Goal: Task Accomplishment & Management: Use online tool/utility

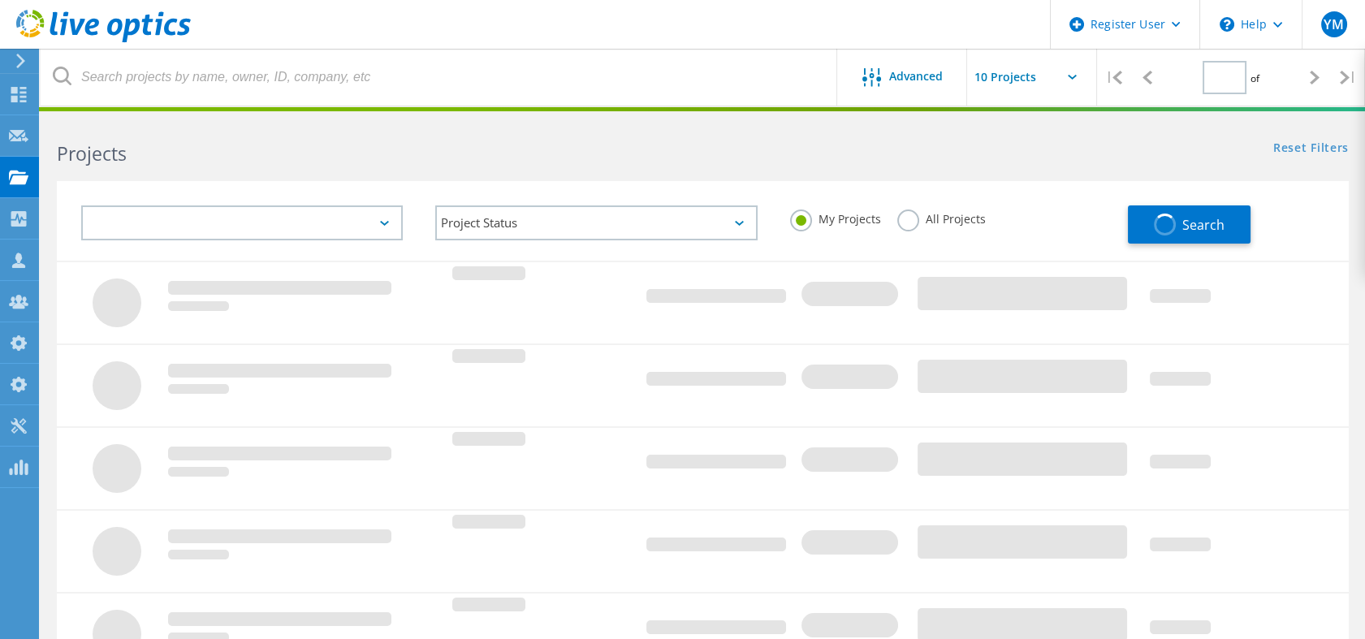
type input "1"
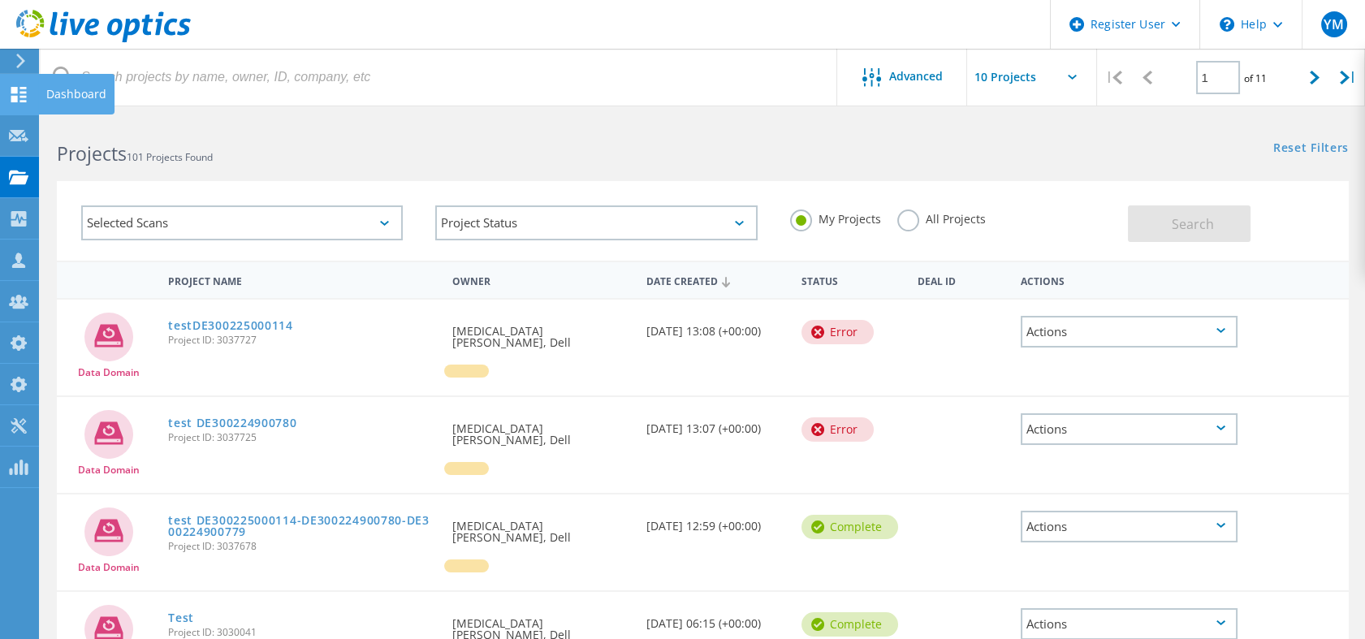
click at [15, 93] on icon at bounding box center [18, 94] width 19 height 15
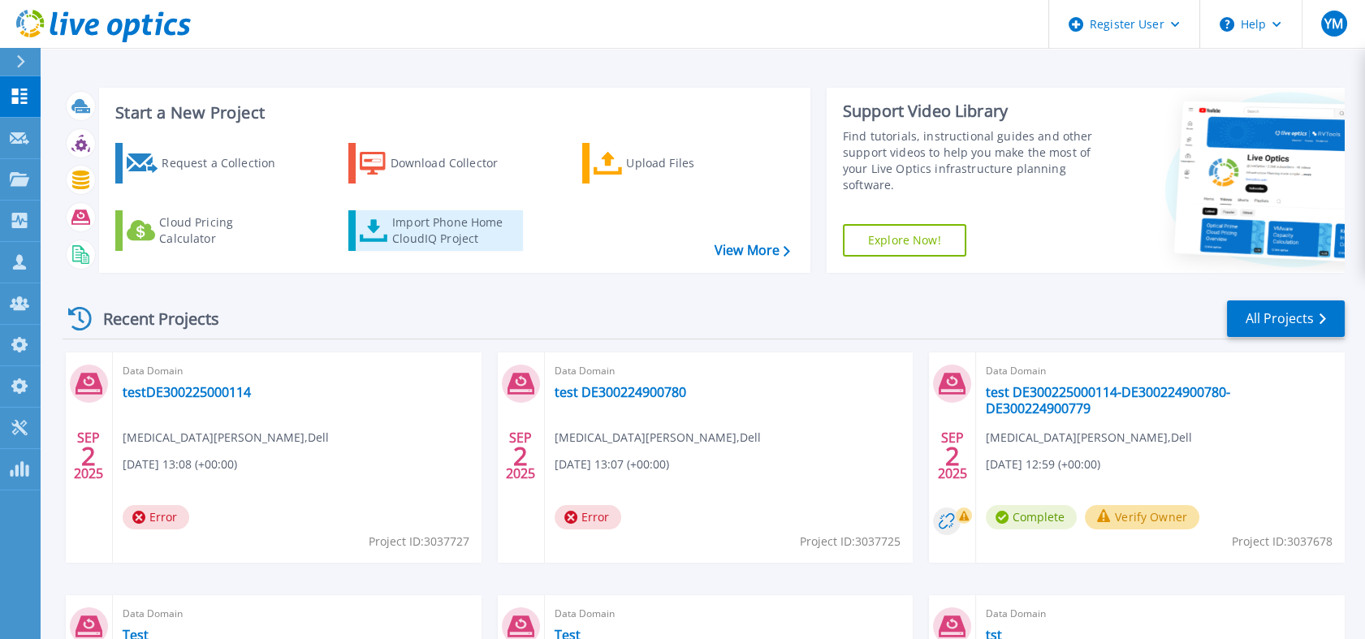
click at [397, 233] on div "Import Phone Home CloudIQ Project" at bounding box center [455, 230] width 127 height 32
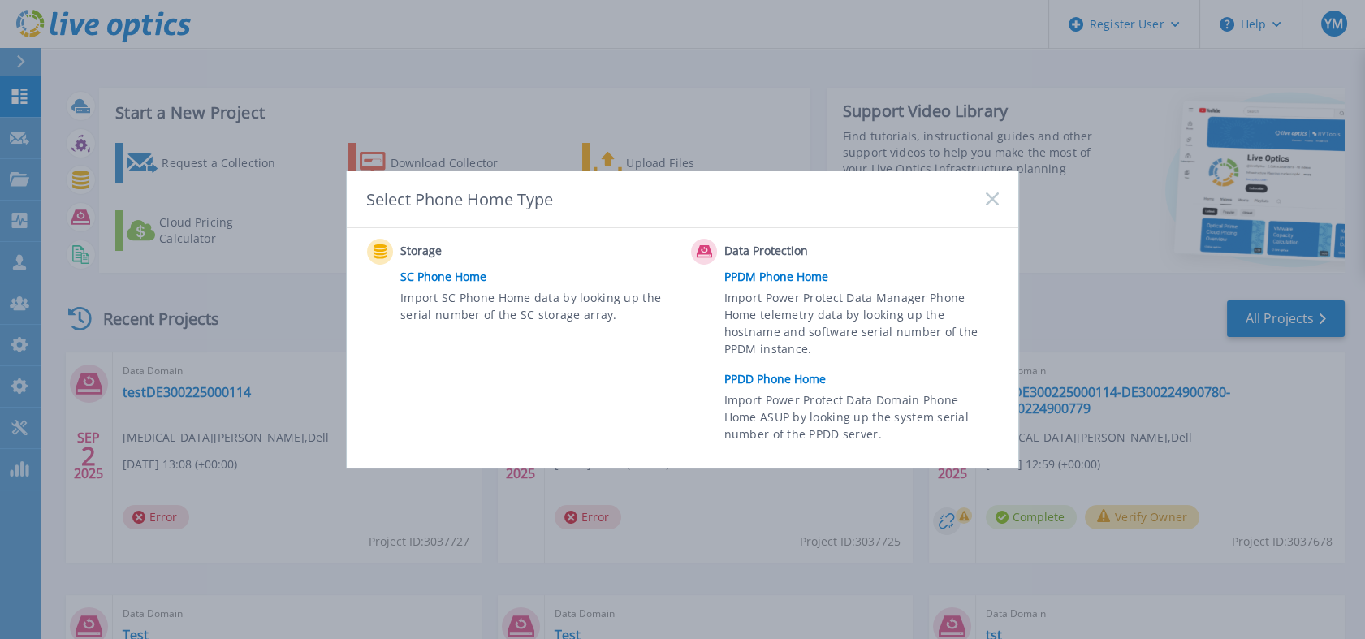
click at [826, 383] on link "PPDD Phone Home" at bounding box center [865, 379] width 283 height 24
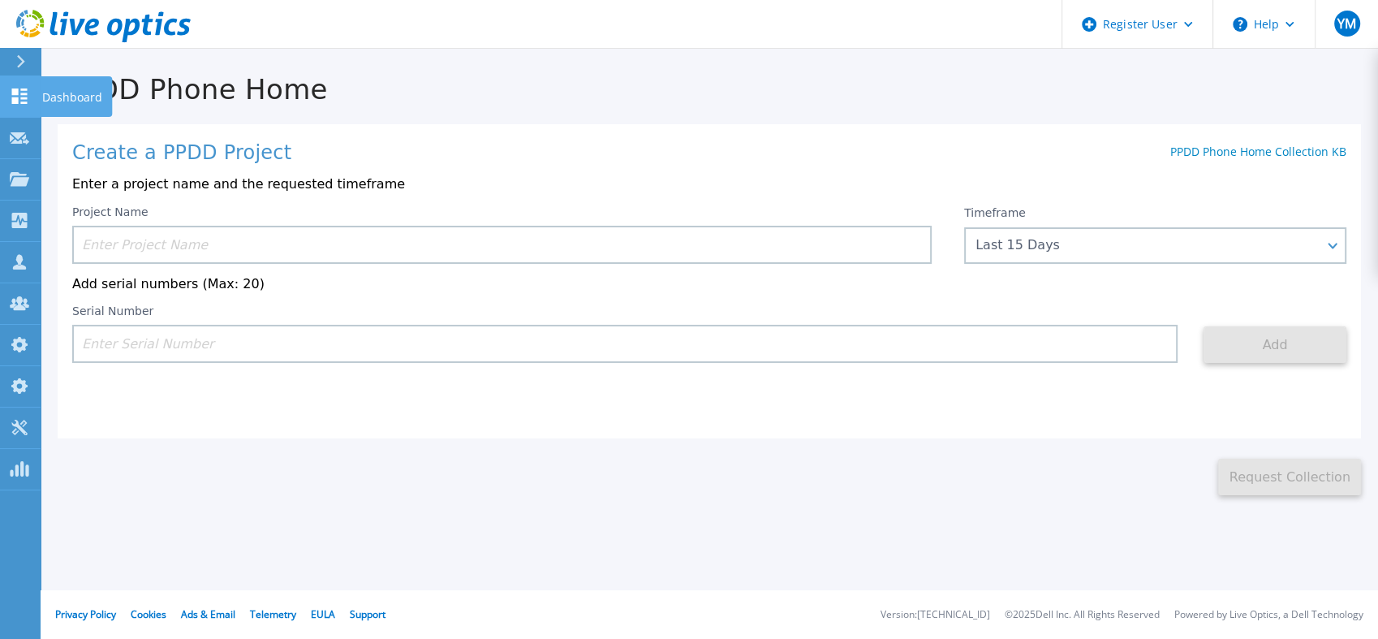
click at [22, 104] on link "Dashboard Dashboard" at bounding box center [20, 96] width 41 height 41
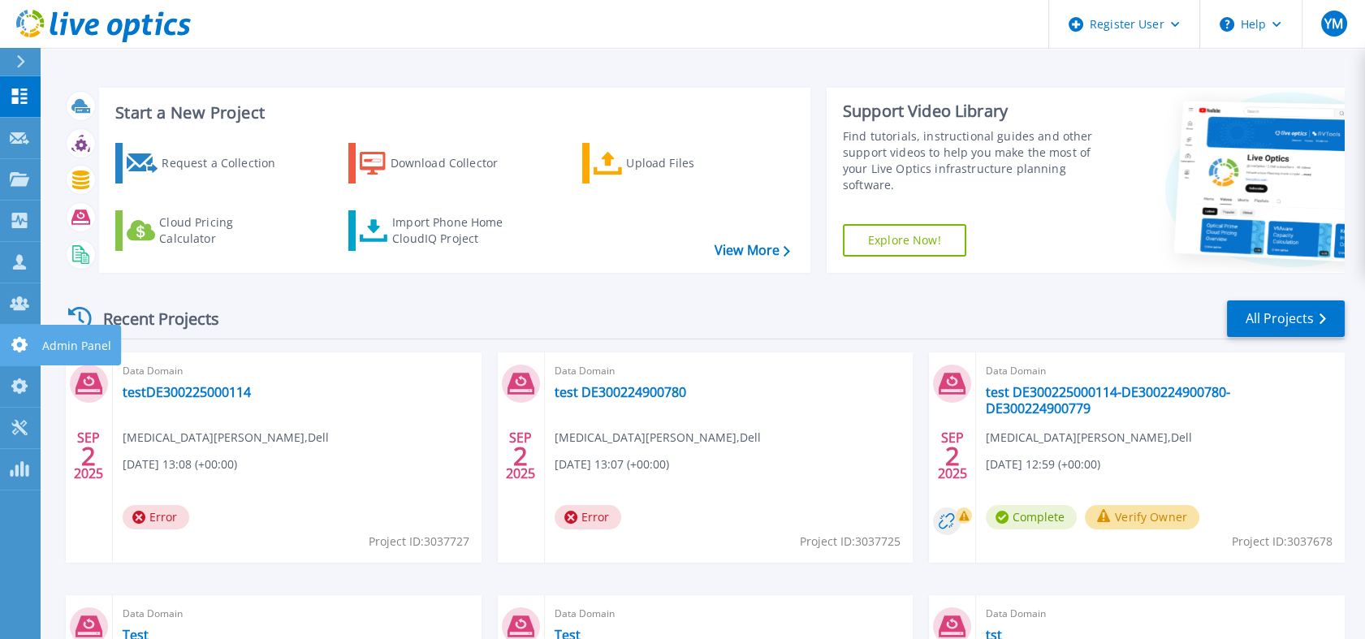
click at [8, 334] on link "Admin Panel Admin Panel" at bounding box center [20, 345] width 41 height 41
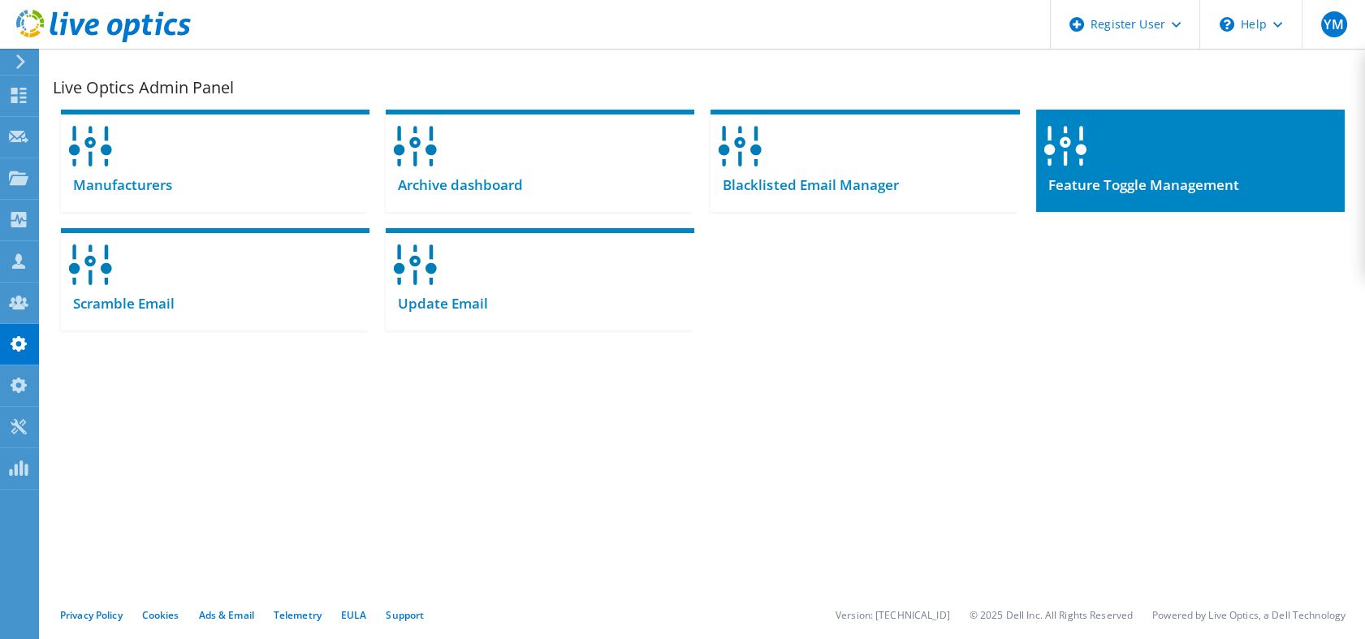
click at [1155, 169] on div at bounding box center [1190, 141] width 308 height 63
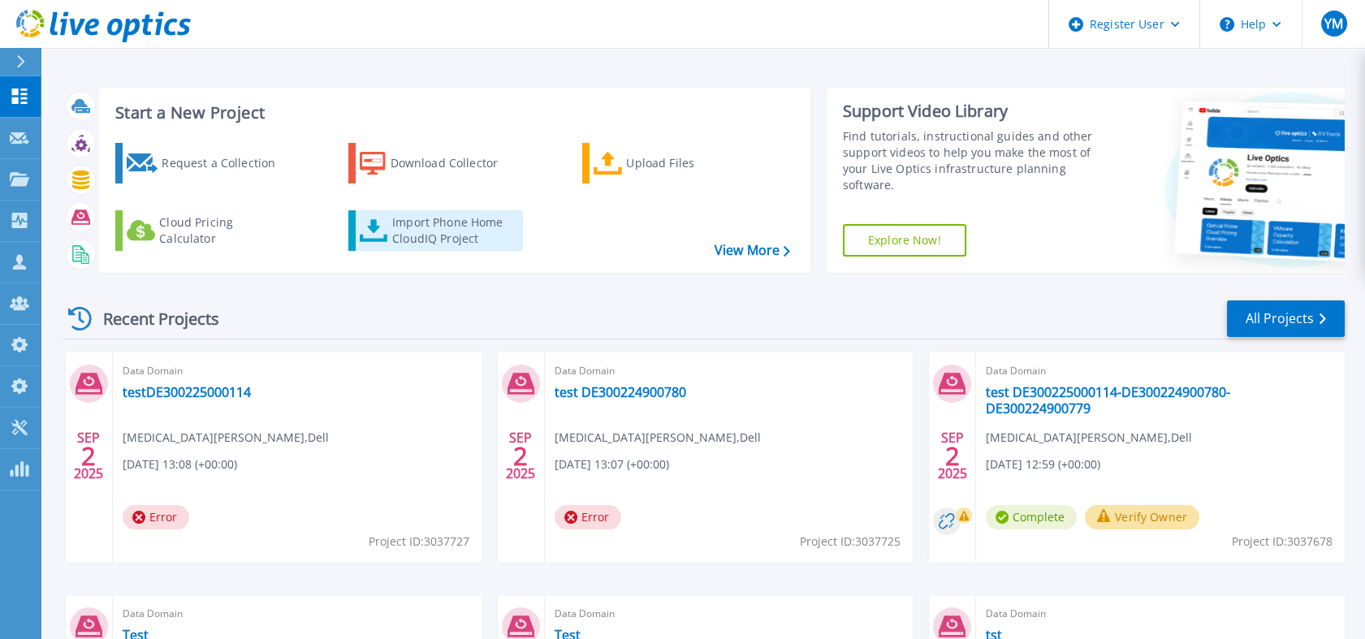
click at [443, 235] on div "Import Phone Home CloudIQ Project" at bounding box center [455, 230] width 127 height 32
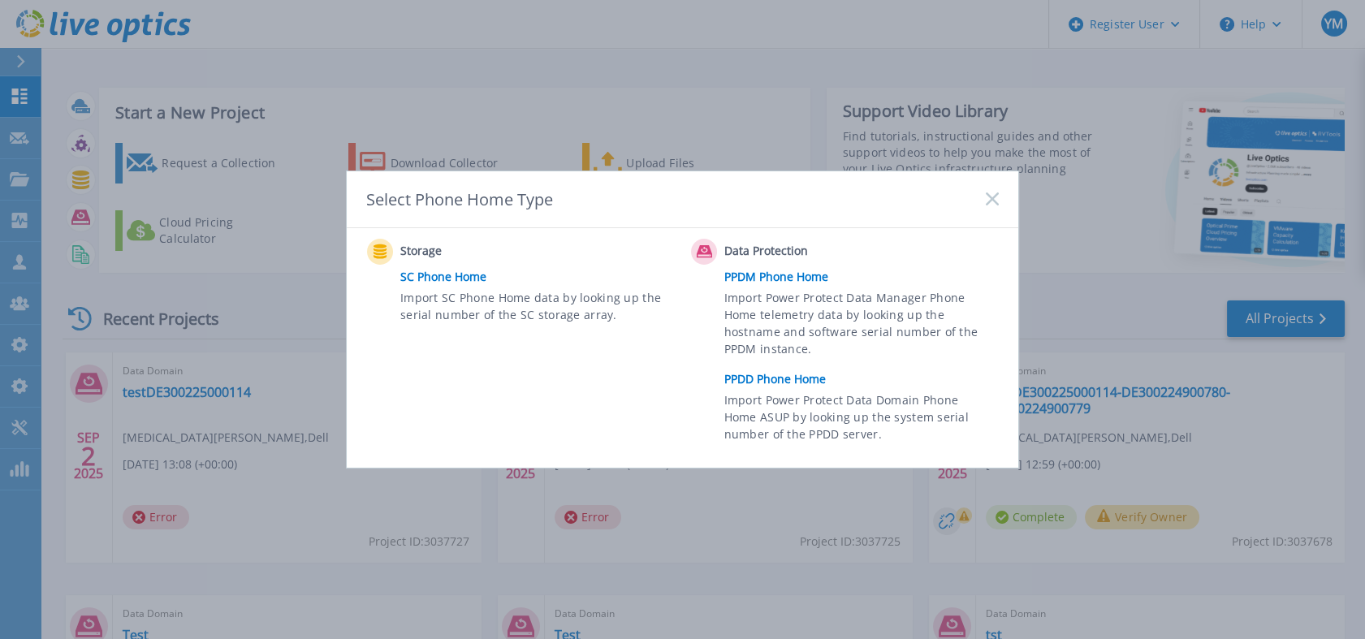
click at [757, 377] on link "PPDD Phone Home" at bounding box center [865, 379] width 283 height 24
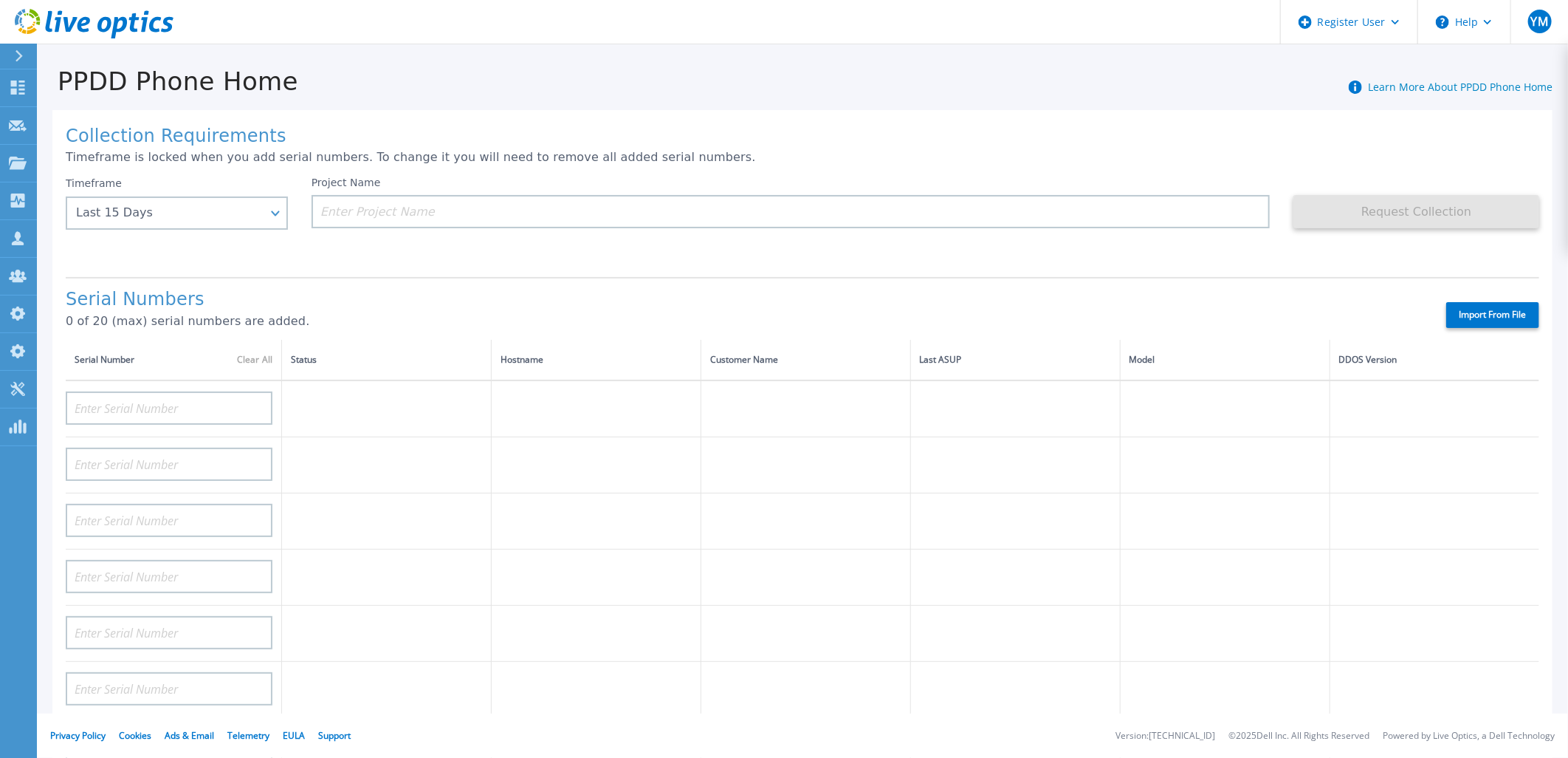
click at [1253, 312] on label "Import From File" at bounding box center [1493, 315] width 93 height 25
click at [0, 0] on input "Import From File" at bounding box center [0, 0] width 0 height 0
type input "DE404211107365"
type input "DE408220826521"
type input "DE413232436327"
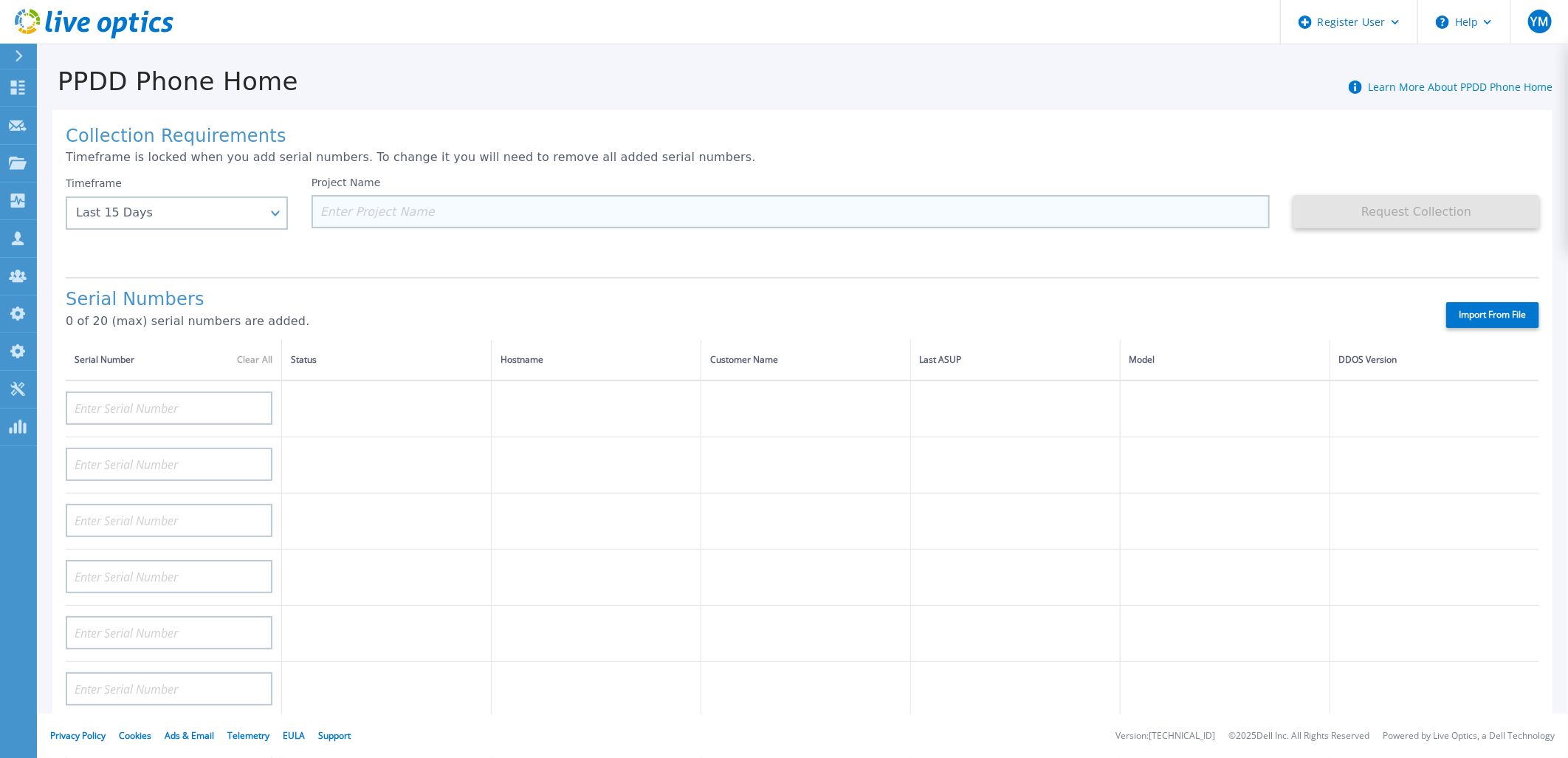
type input "DE400242105737"
type input "DE411225185246"
type input "DE400242803893"
type input "CKM00193003831"
type input "CRK00250511603"
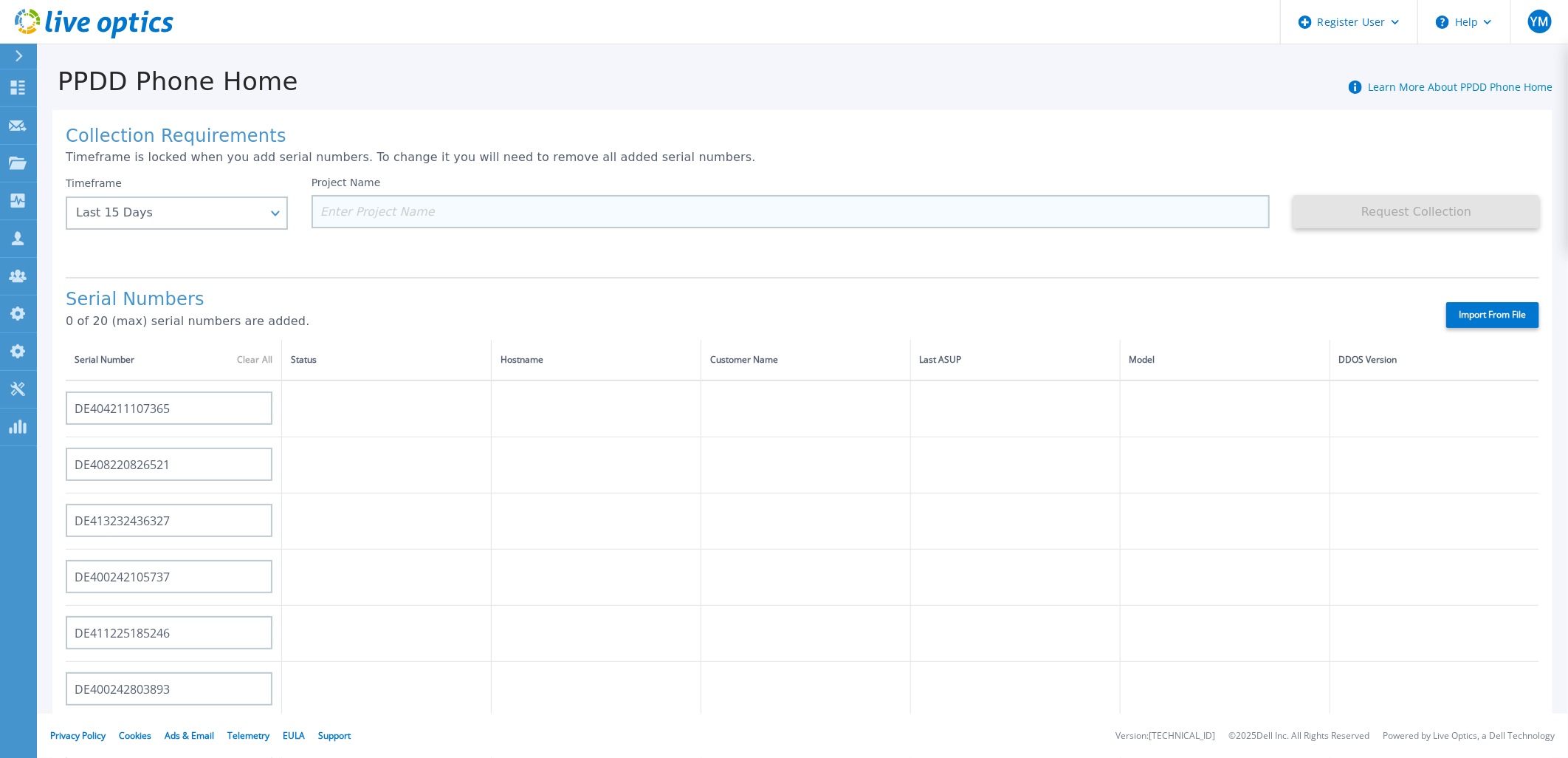
type input "CRK00250511602"
type input "CKM00172801558"
type input "DE406213721237"
type input "CKM00182500926"
type input "DE409221930917"
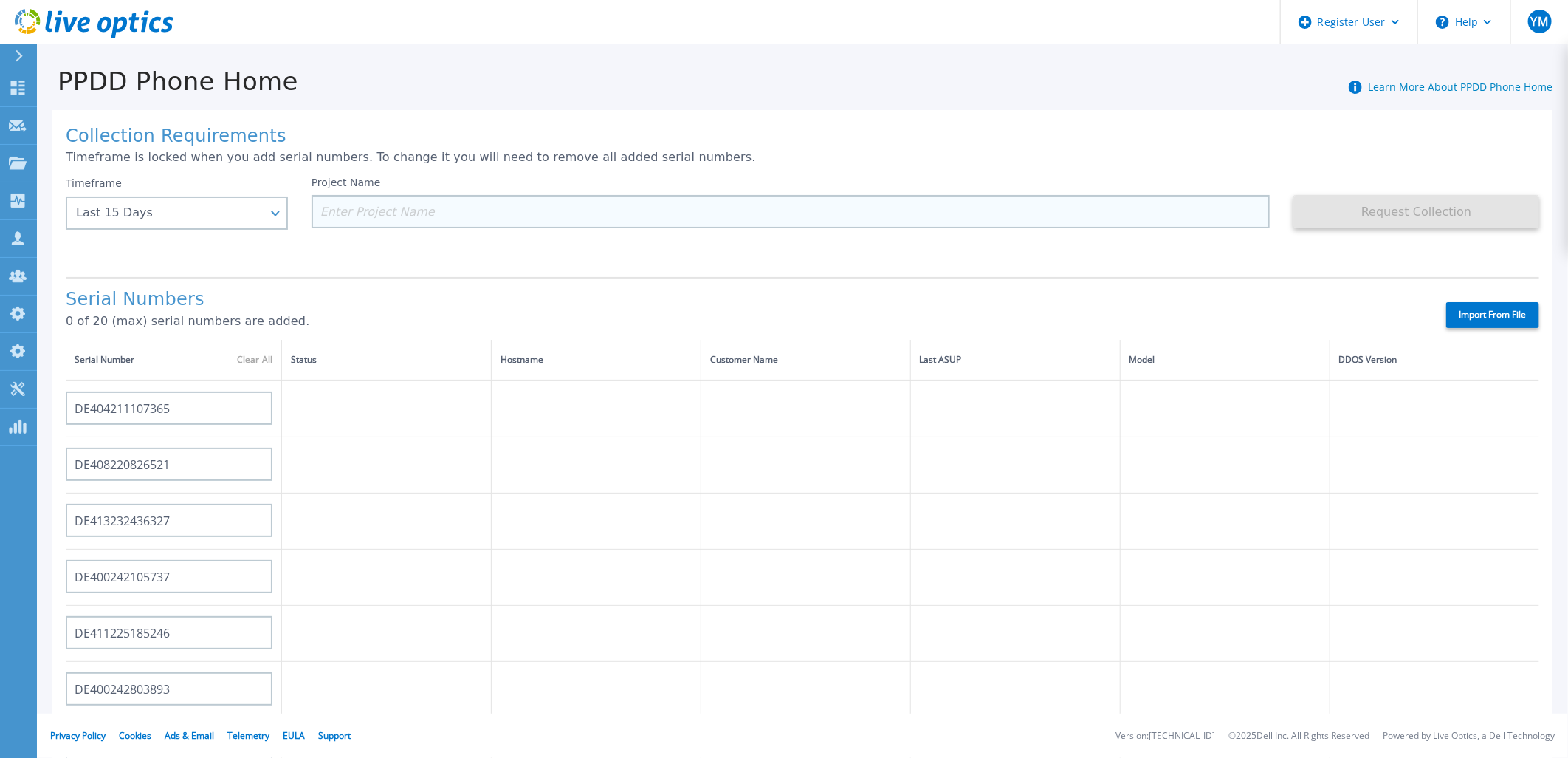
type input "CKM00182500925"
type input "CRK00250416206"
type input "DE700230712906"
type input "CNIVC0053I0578"
type input "CRK00252603912"
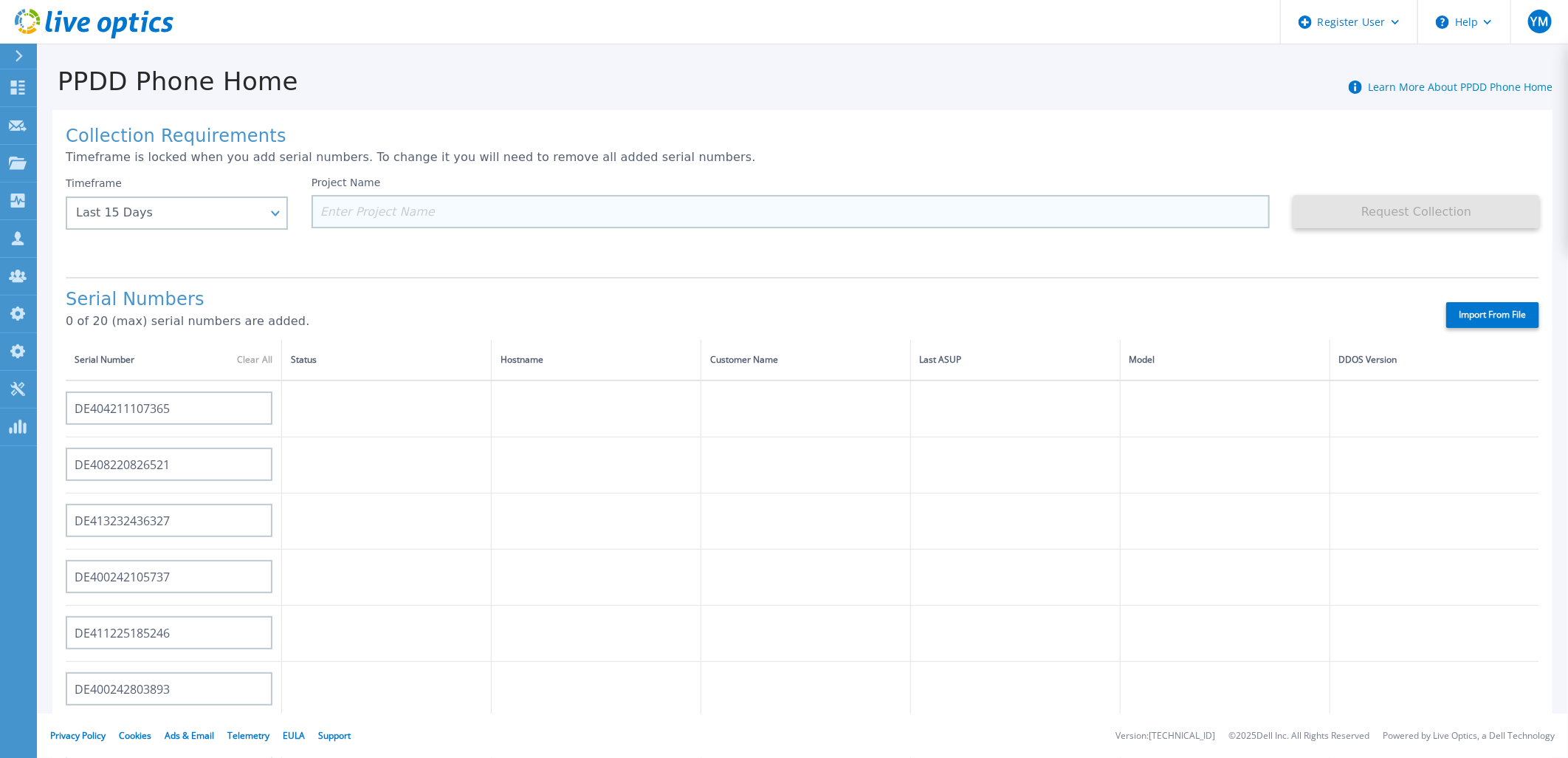
type input "CRK00241718995"
type input "CRK00251307766"
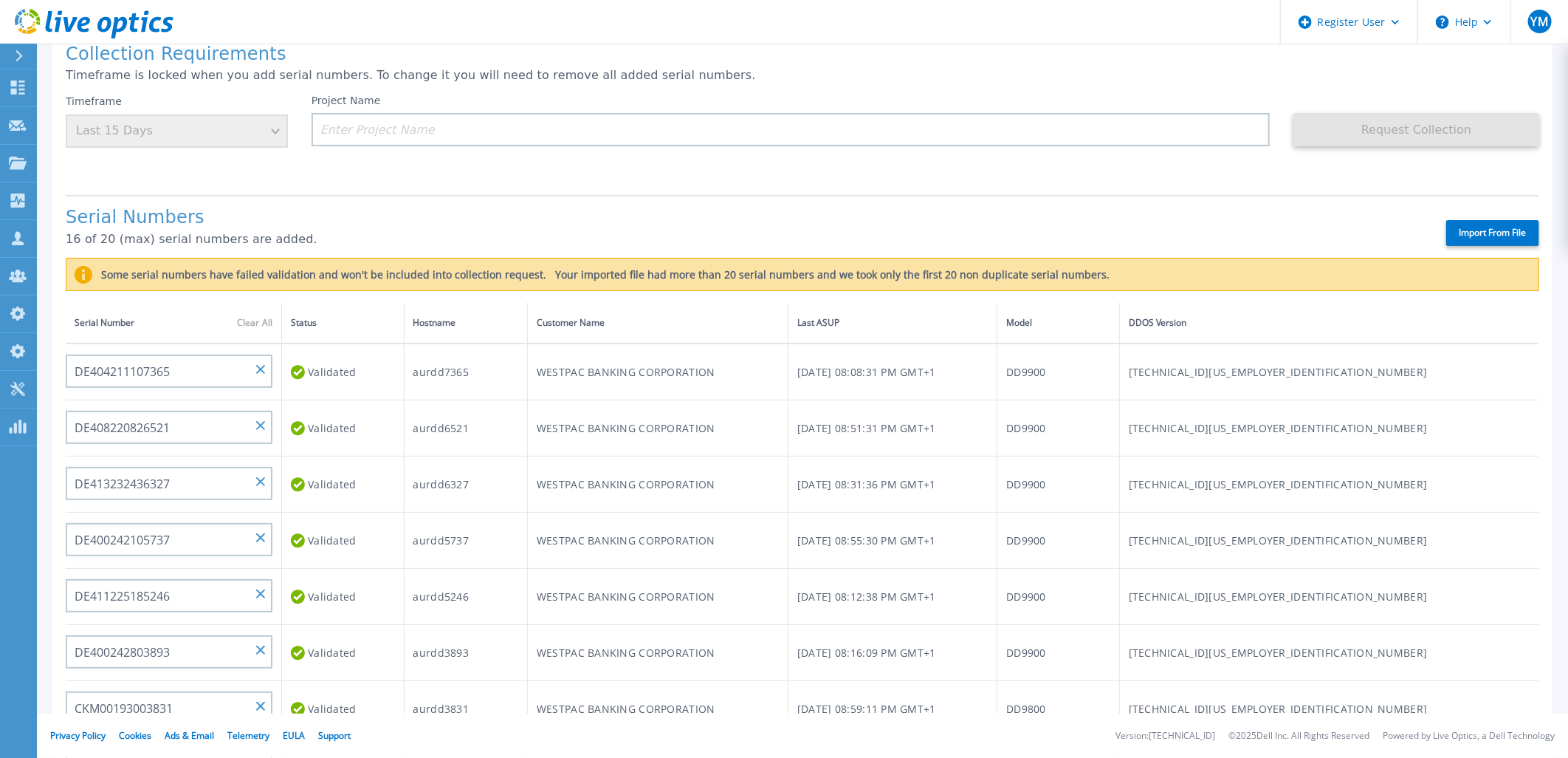
type input "CRK00251709980"
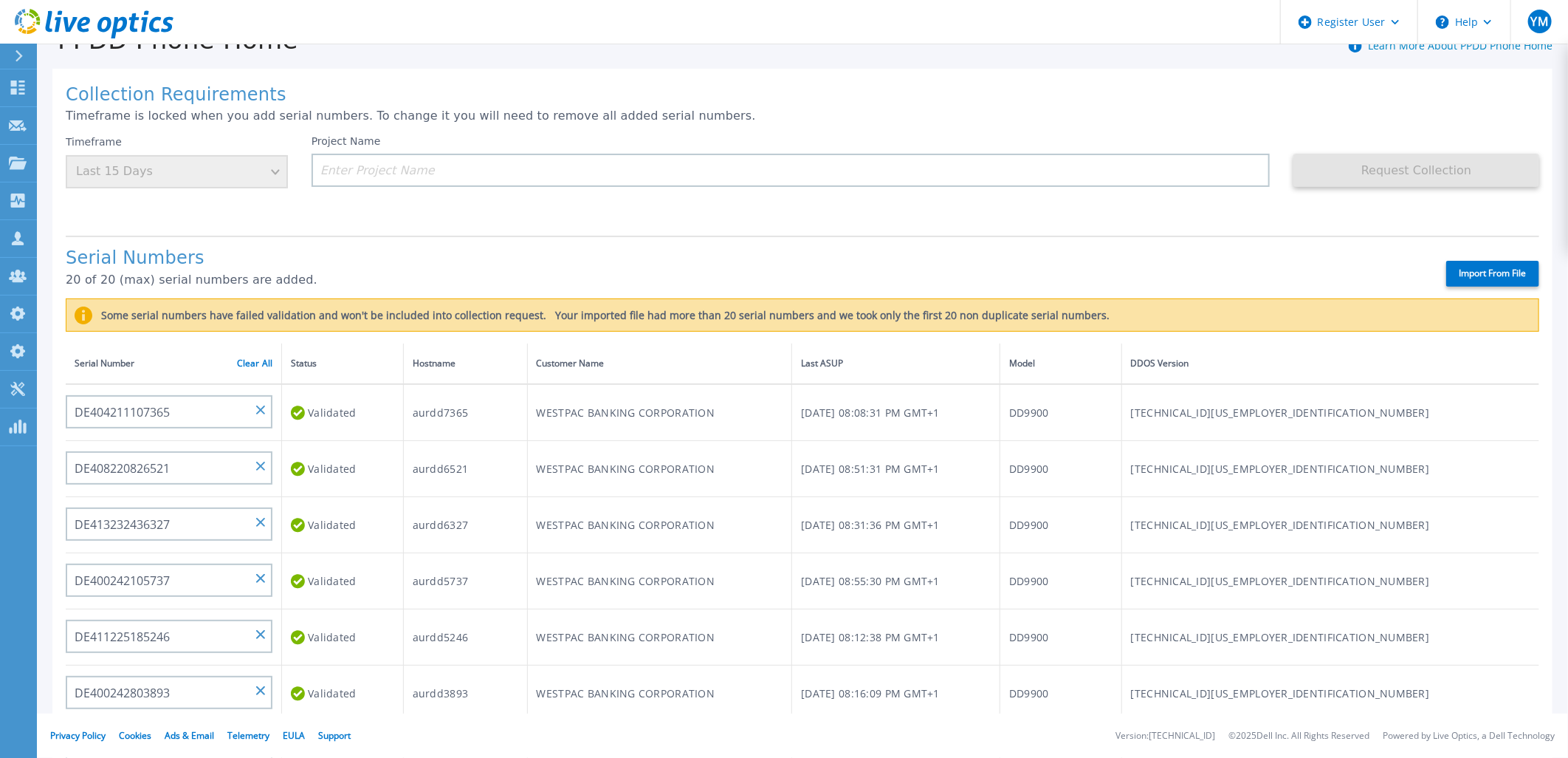
scroll to position [82, 0]
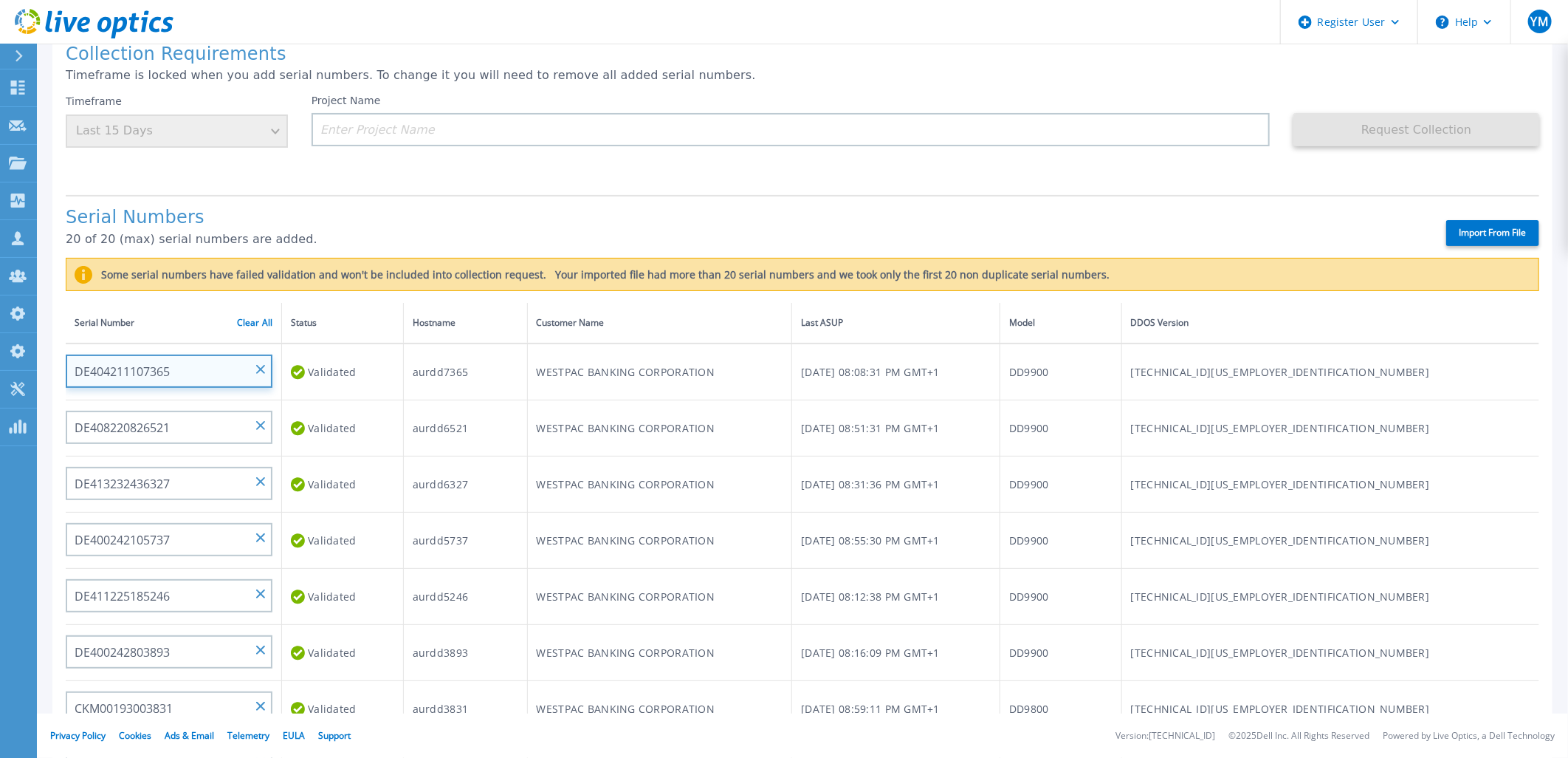
click at [166, 357] on input "DE404211107365" at bounding box center [168, 371] width 206 height 34
paste input "3H2LWC3"
type input "3H2LWC3"
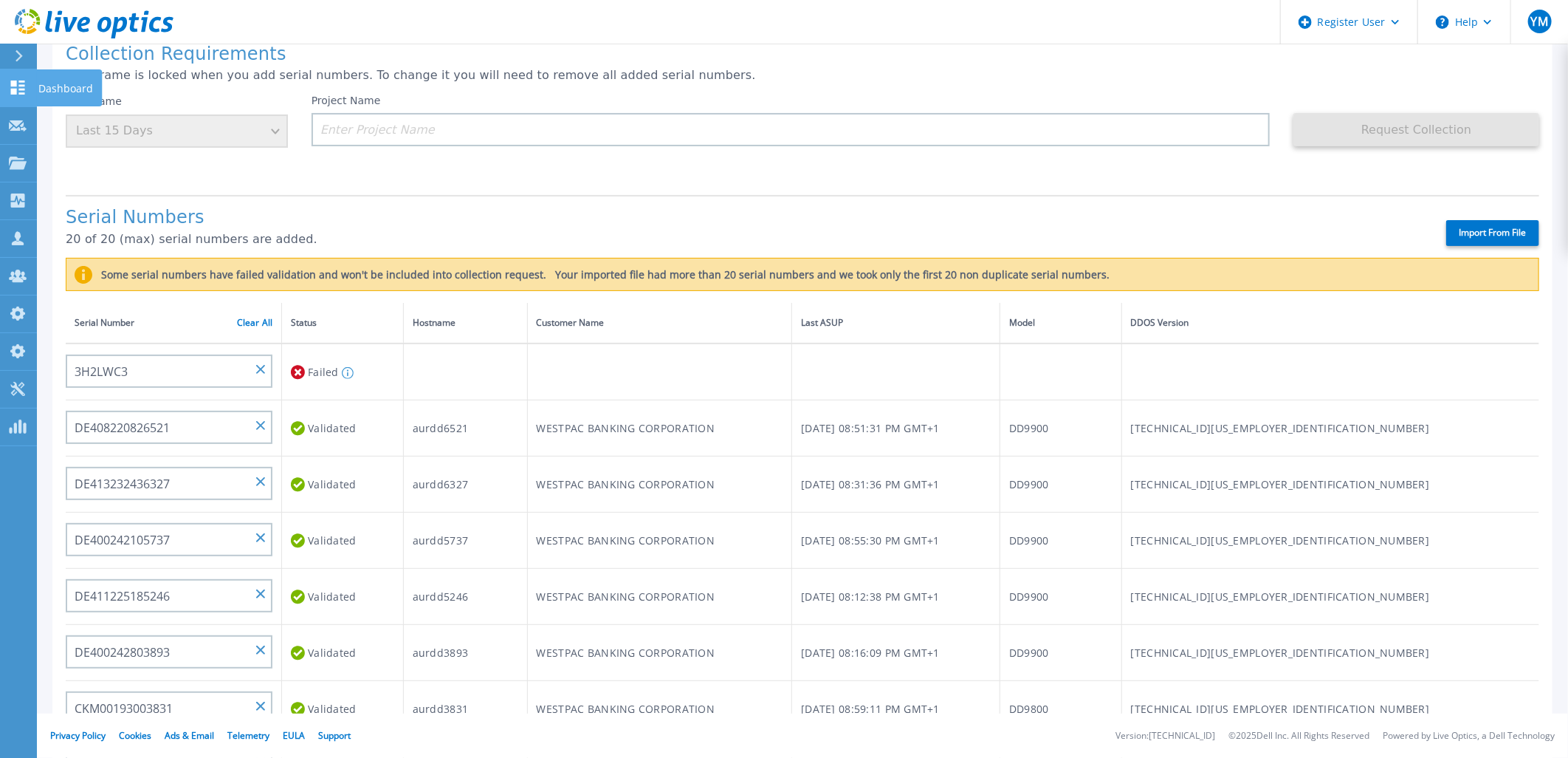
click at [15, 98] on link "Dashboard Dashboard" at bounding box center [18, 87] width 37 height 37
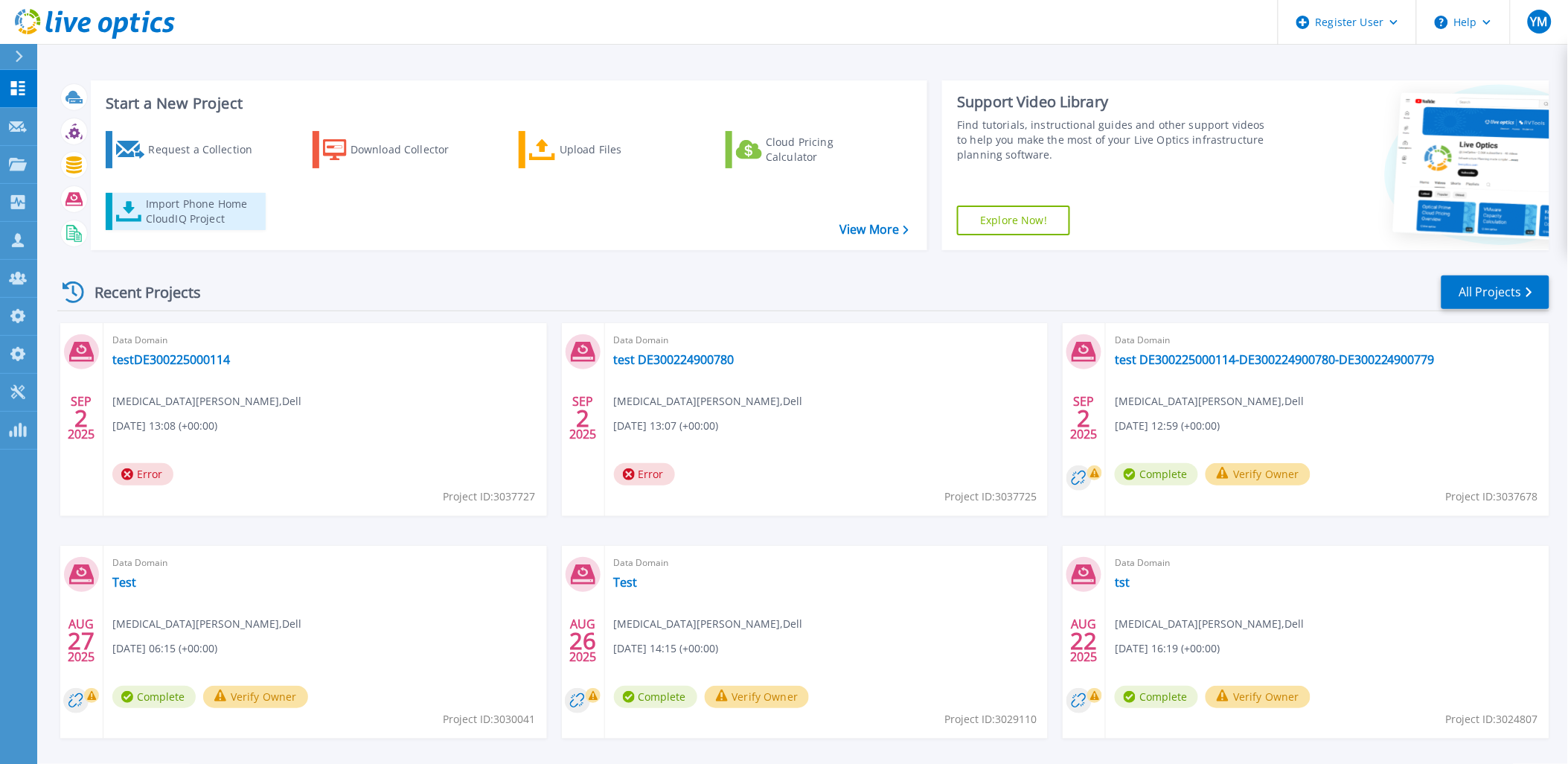
click at [212, 210] on div "Import Phone Home CloudIQ Project" at bounding box center [204, 211] width 116 height 29
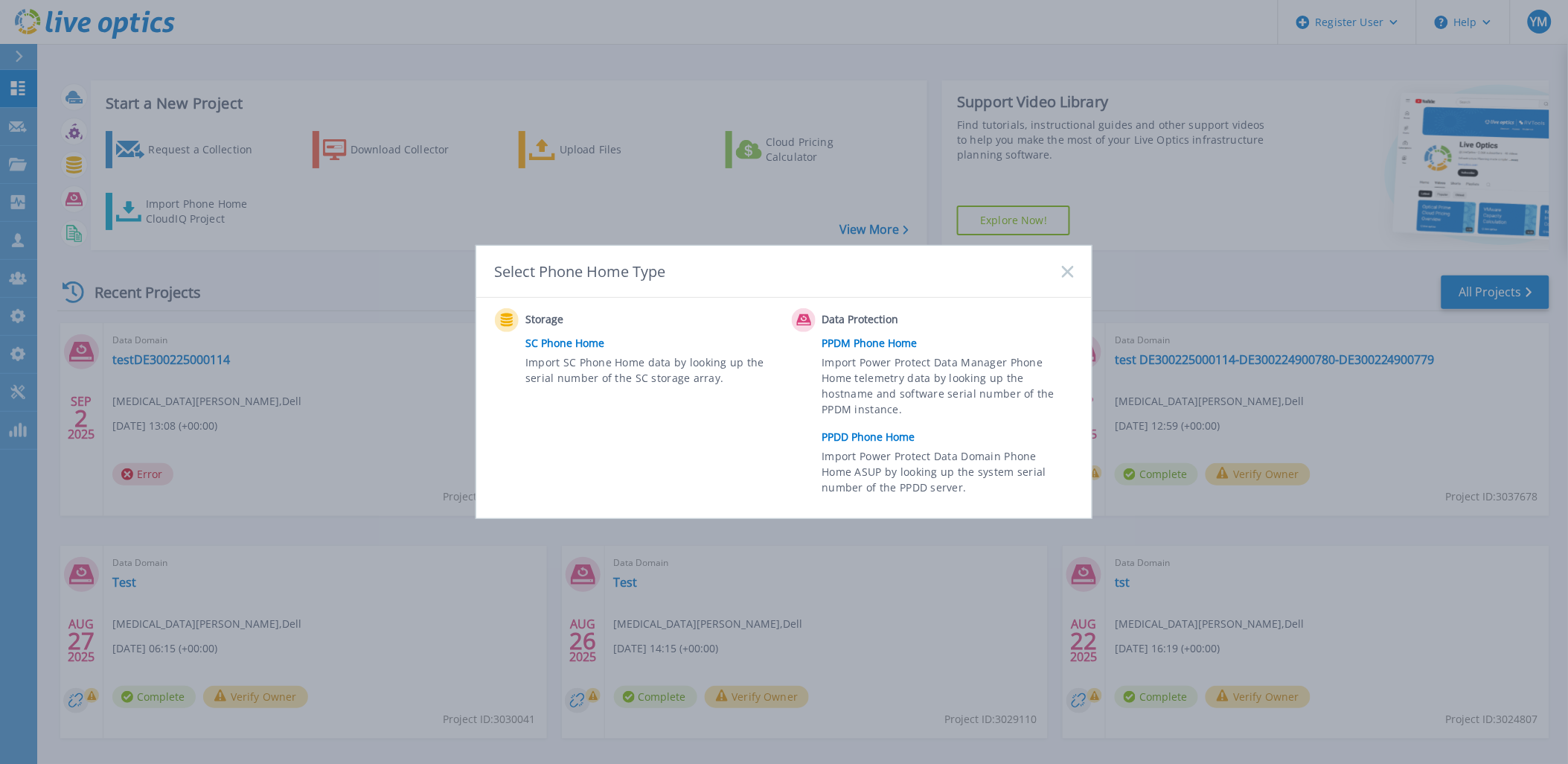
click at [866, 341] on link "PPDM Phone Home" at bounding box center [952, 343] width 259 height 22
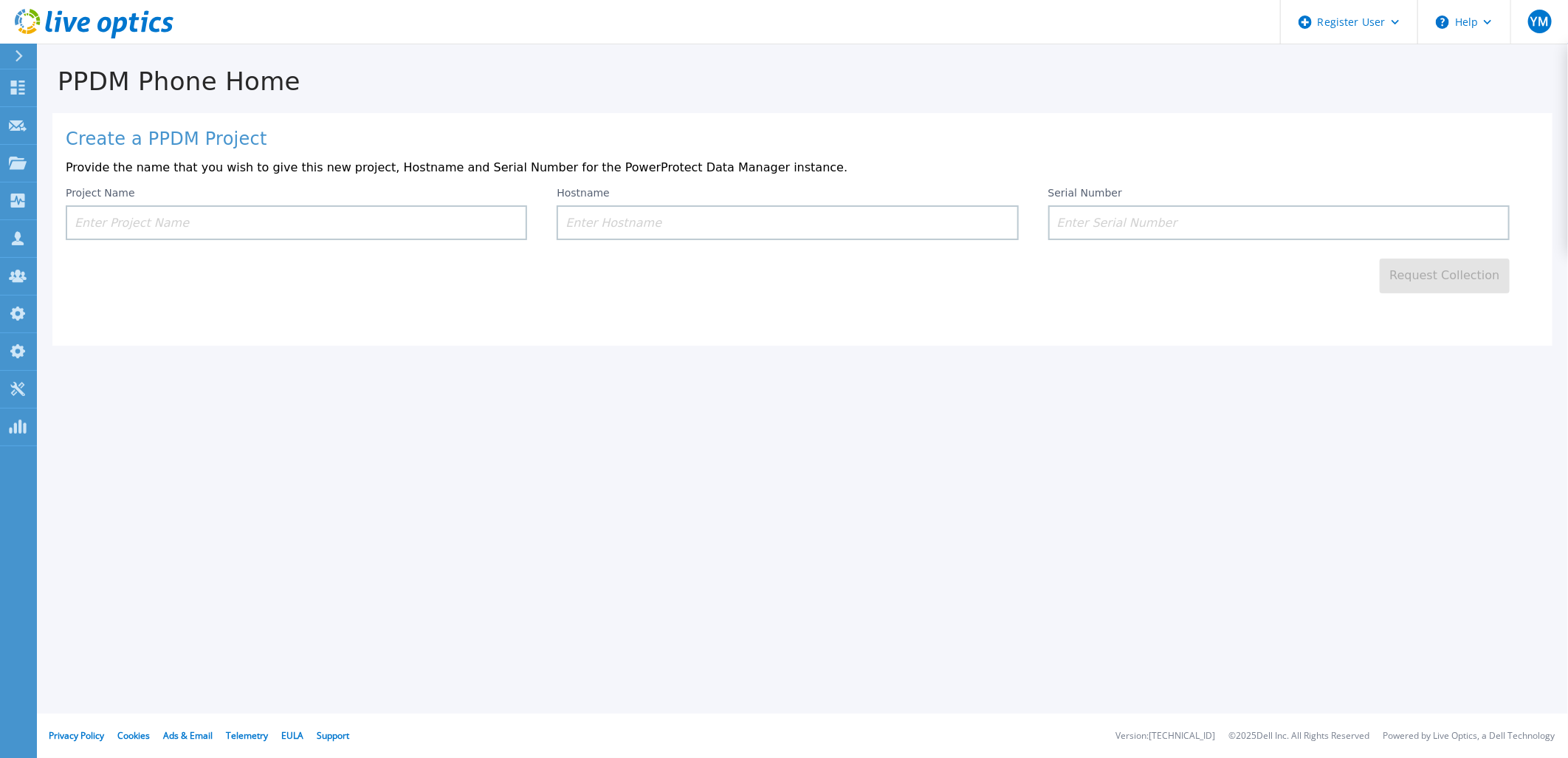
click at [281, 238] on input at bounding box center [296, 223] width 461 height 35
type input "Test"
click at [1078, 225] on input at bounding box center [1279, 223] width 461 height 35
paste input "ELMPPD0323T0NY"
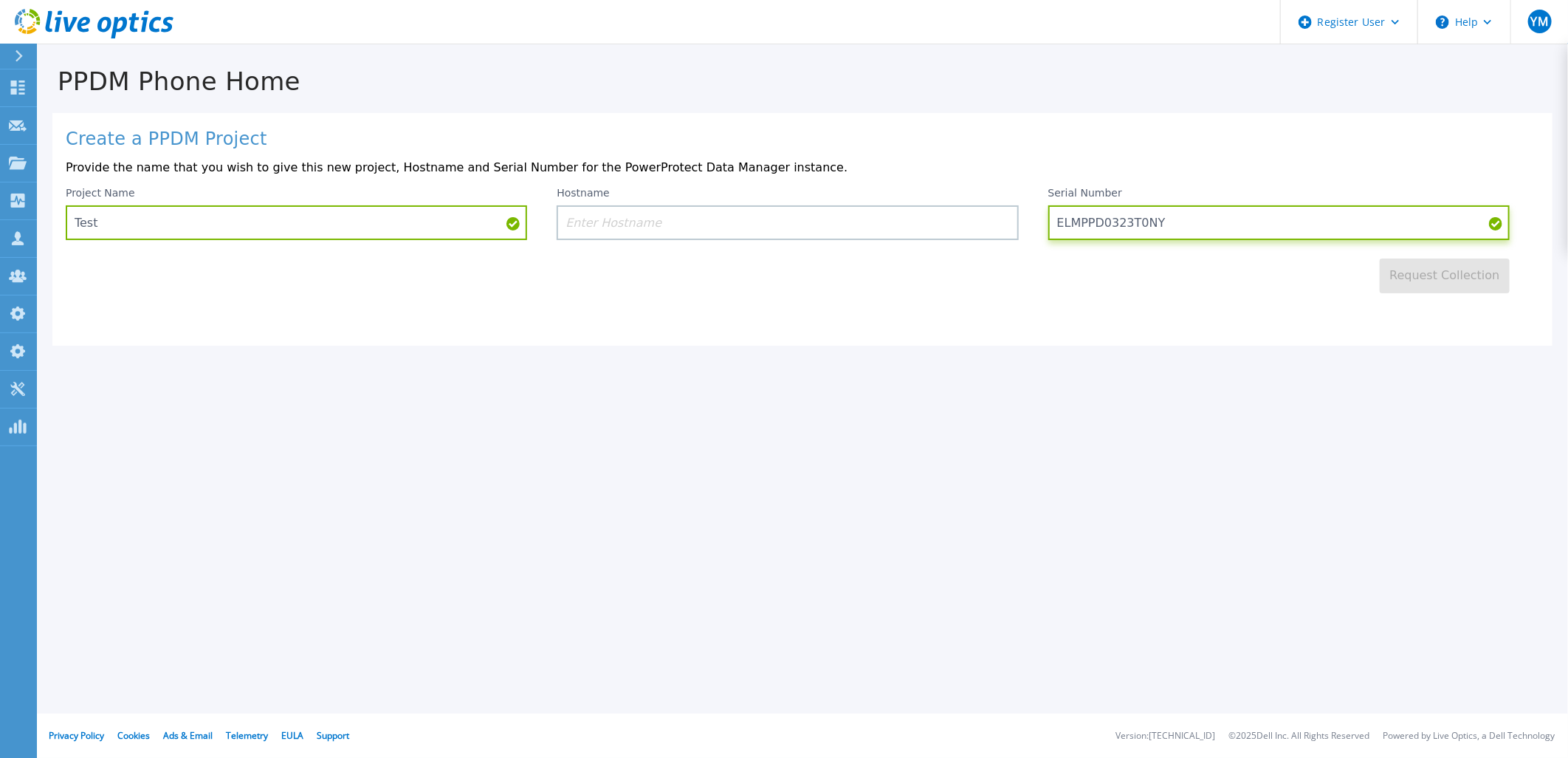
type input "ELMPPD0323T0NY"
click at [672, 232] on input at bounding box center [787, 223] width 461 height 35
paste input "ncws1ppdm01"
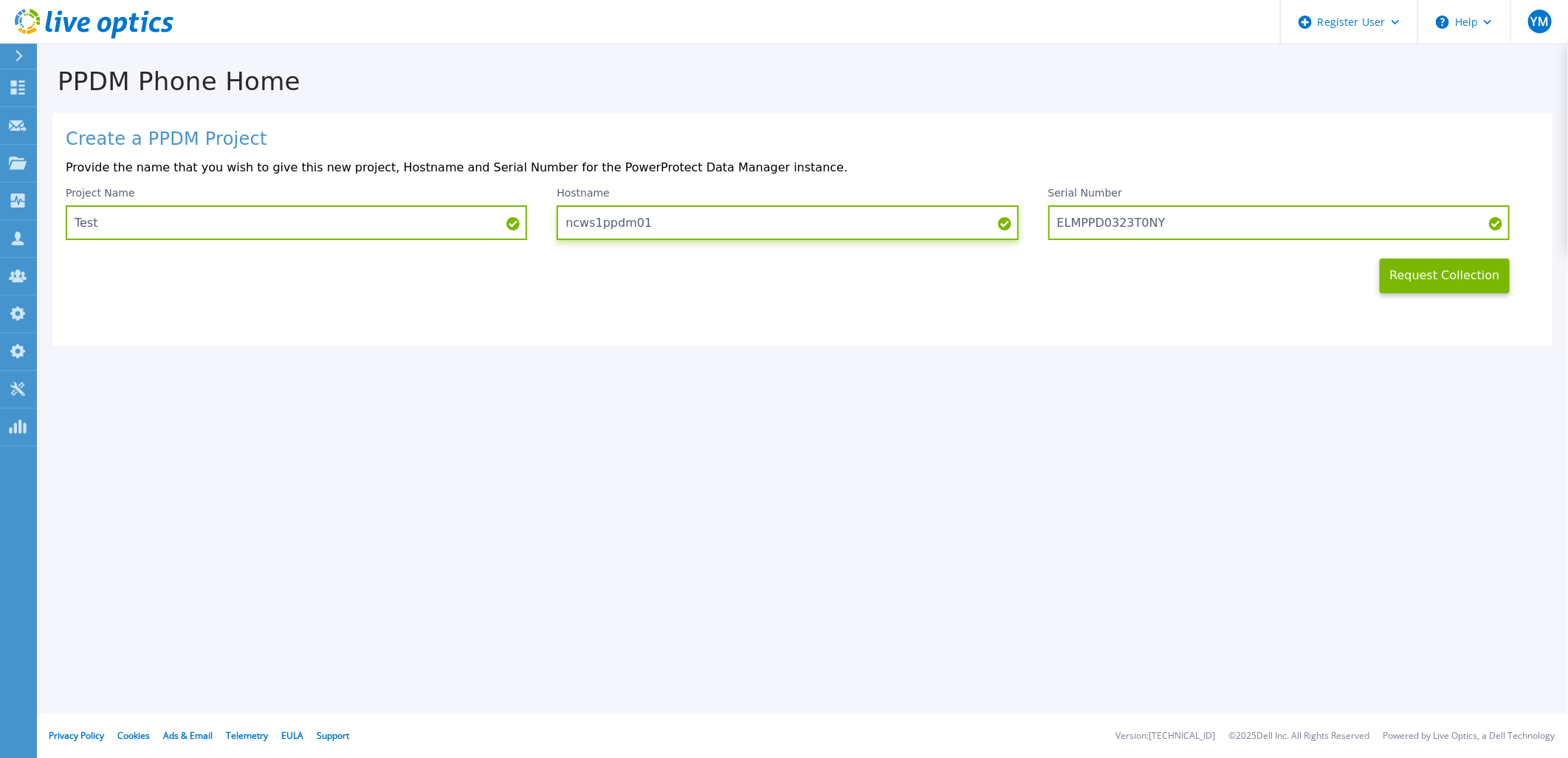
type input "ncws1ppdm01"
click at [1457, 277] on button "Request Collection" at bounding box center [1444, 276] width 130 height 35
